Goal: Use online tool/utility: Utilize a website feature to perform a specific function

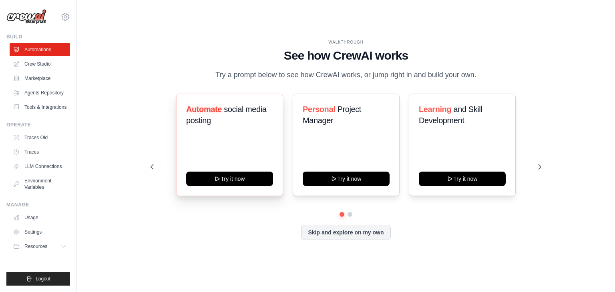
click at [243, 186] on div "Automate social media posting Try it now" at bounding box center [229, 145] width 107 height 102
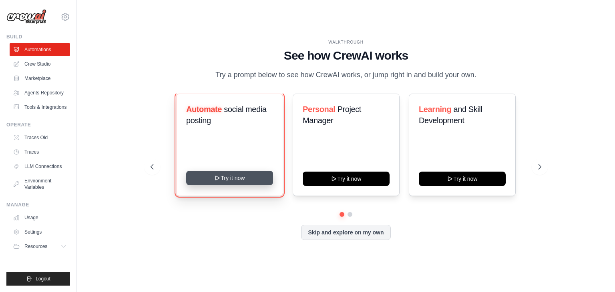
click at [245, 182] on button "Try it now" at bounding box center [229, 178] width 87 height 14
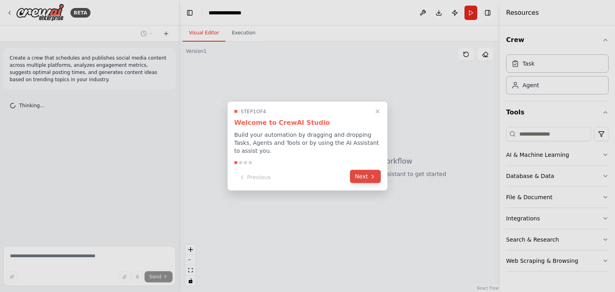
click at [358, 170] on button "Next" at bounding box center [365, 176] width 31 height 13
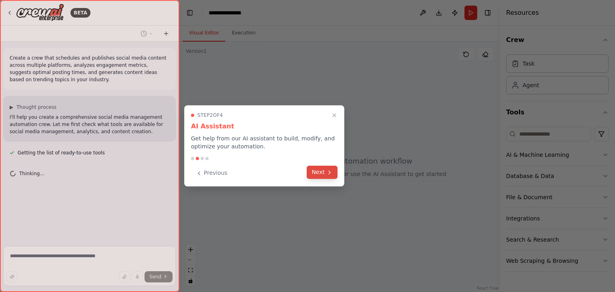
click at [314, 167] on button "Next" at bounding box center [321, 172] width 31 height 13
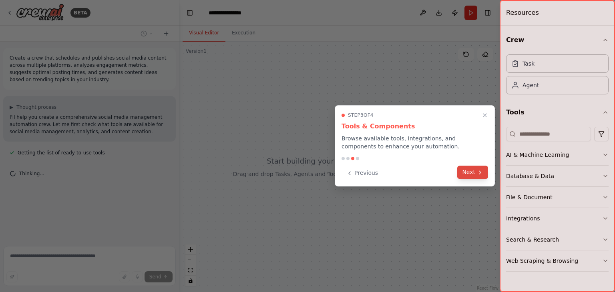
click at [477, 176] on button "Next" at bounding box center [472, 172] width 31 height 13
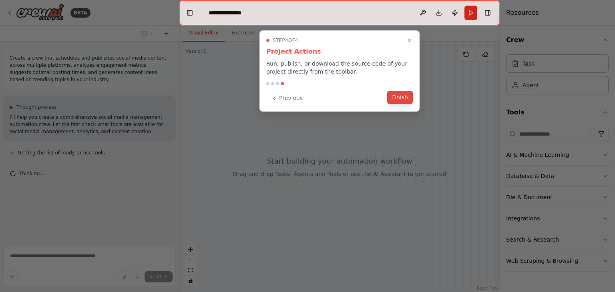
click at [390, 98] on button "Finish" at bounding box center [400, 97] width 26 height 13
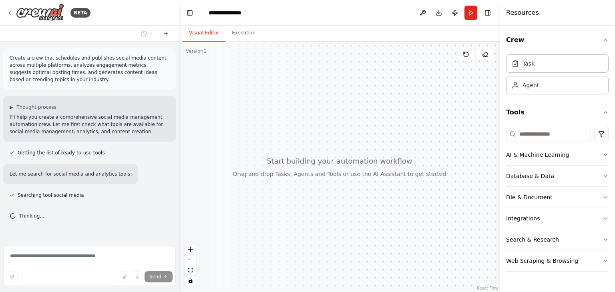
click at [220, 56] on div at bounding box center [339, 167] width 320 height 250
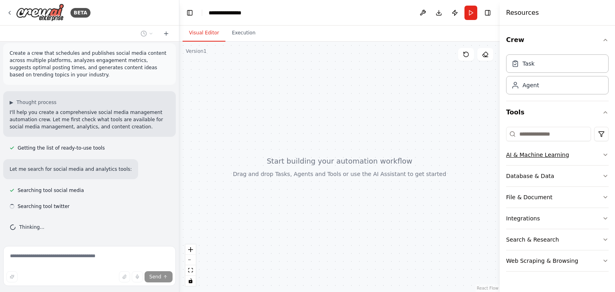
click at [529, 155] on div "AI & Machine Learning" at bounding box center [537, 155] width 63 height 8
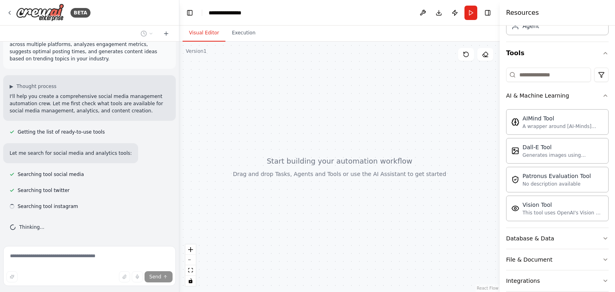
scroll to position [62, 0]
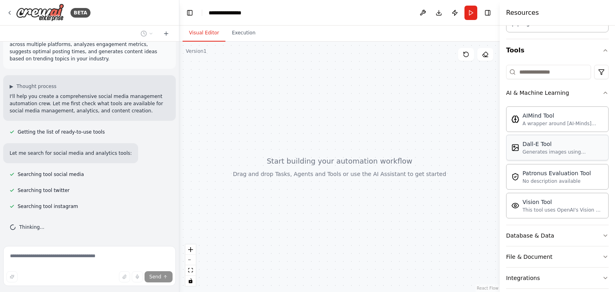
click at [558, 149] on div "Generates images using OpenAI's Dall-E model." at bounding box center [562, 152] width 81 height 6
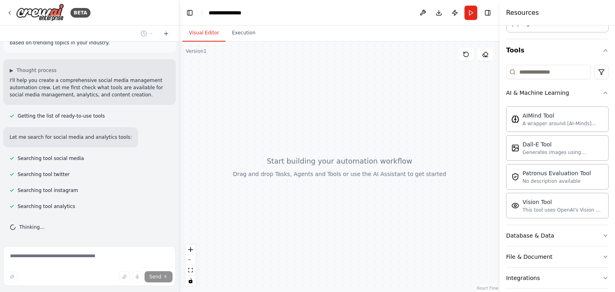
scroll to position [53, 0]
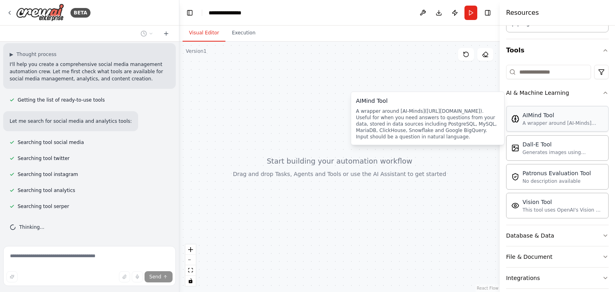
click at [544, 112] on div "AIMind Tool" at bounding box center [562, 115] width 81 height 8
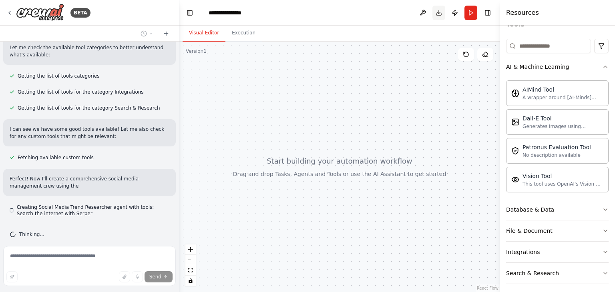
scroll to position [240, 0]
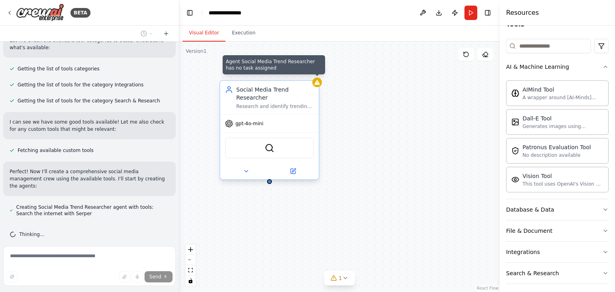
click at [320, 84] on div at bounding box center [317, 83] width 10 height 10
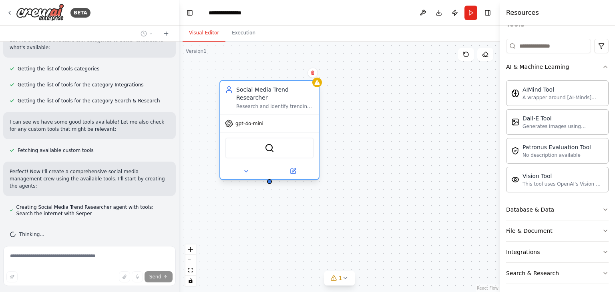
click at [316, 87] on div "Social Media Trend Researcher Research and identify trending topics, hashtags, …" at bounding box center [269, 98] width 98 height 34
click at [279, 103] on div "Social Media Trend Researcher Research and identify trending topics, hashtags, …" at bounding box center [269, 98] width 98 height 34
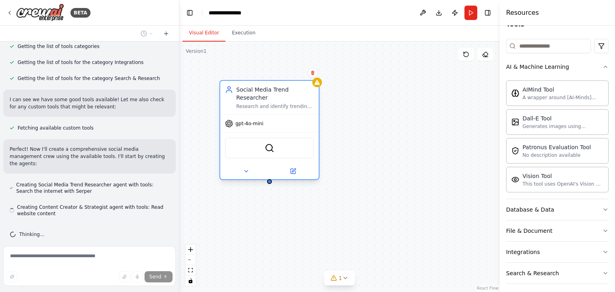
click at [279, 103] on div "Social Media Trend Researcher Research and identify trending topics, hashtags, …" at bounding box center [269, 98] width 98 height 34
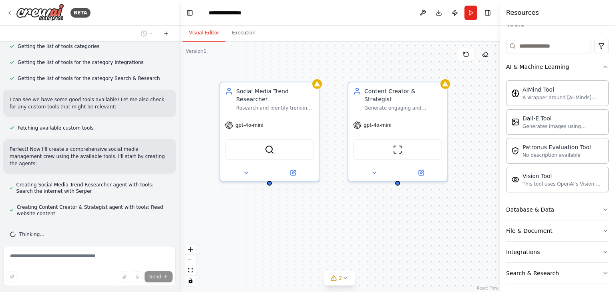
click at [486, 55] on icon at bounding box center [485, 54] width 6 height 6
click at [467, 56] on icon at bounding box center [465, 54] width 5 height 5
click at [483, 56] on icon at bounding box center [485, 54] width 6 height 6
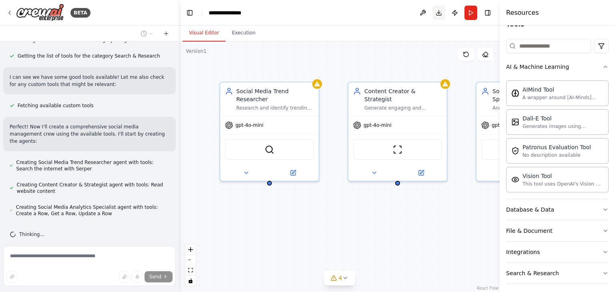
click at [443, 10] on button "Download" at bounding box center [438, 13] width 13 height 14
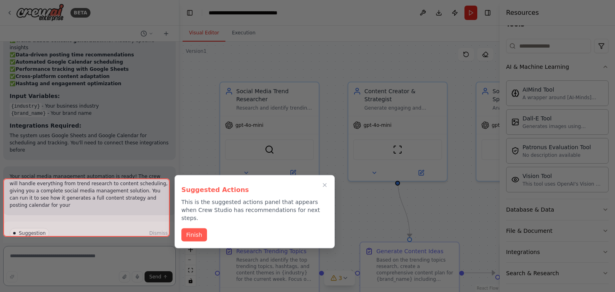
scroll to position [888, 0]
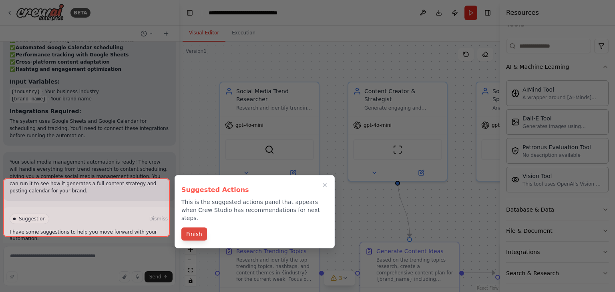
click at [199, 228] on button "Finish" at bounding box center [194, 234] width 26 height 13
